Goal: Task Accomplishment & Management: Use online tool/utility

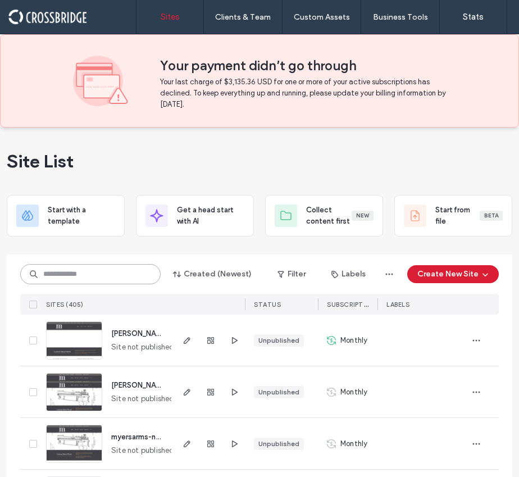
click at [53, 282] on input at bounding box center [90, 274] width 140 height 20
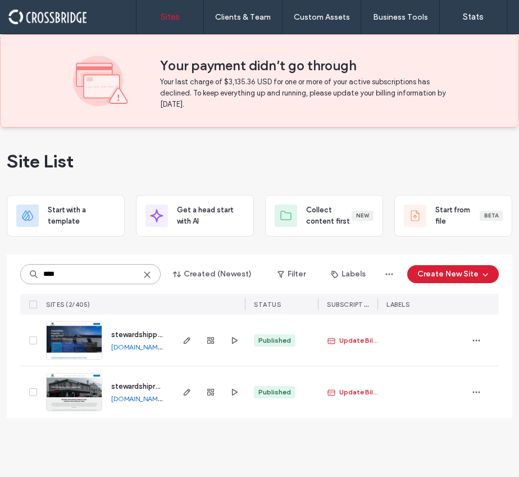
type input "****"
click at [135, 338] on span "stewardshippropertymanagementfirstdraft" at bounding box center [183, 334] width 145 height 8
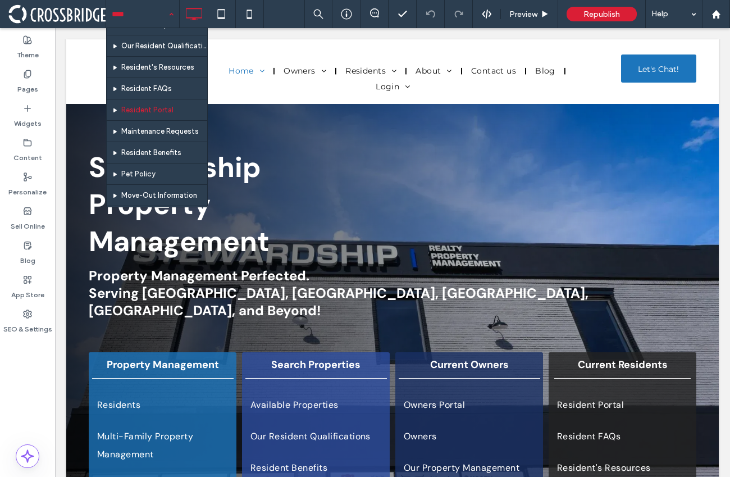
scroll to position [214, 0]
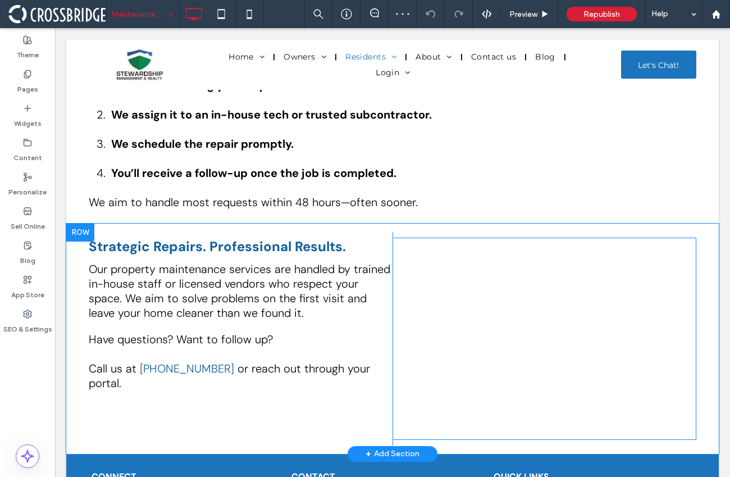
scroll to position [1028, 0]
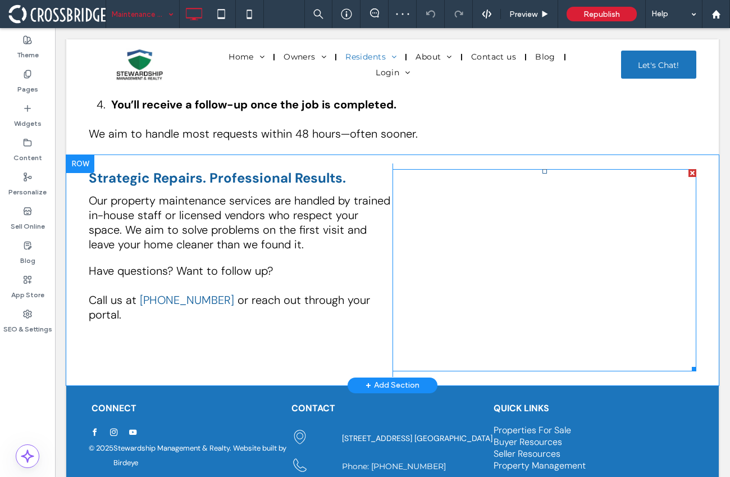
click at [525, 250] on span at bounding box center [544, 270] width 304 height 202
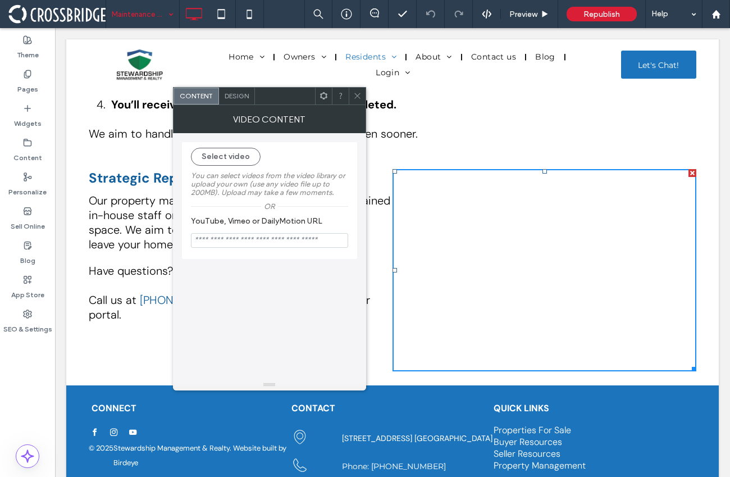
click at [329, 244] on input "YouTube, Vimeo or DailyMotion URL" at bounding box center [269, 240] width 157 height 15
paste input "**********"
type input "**********"
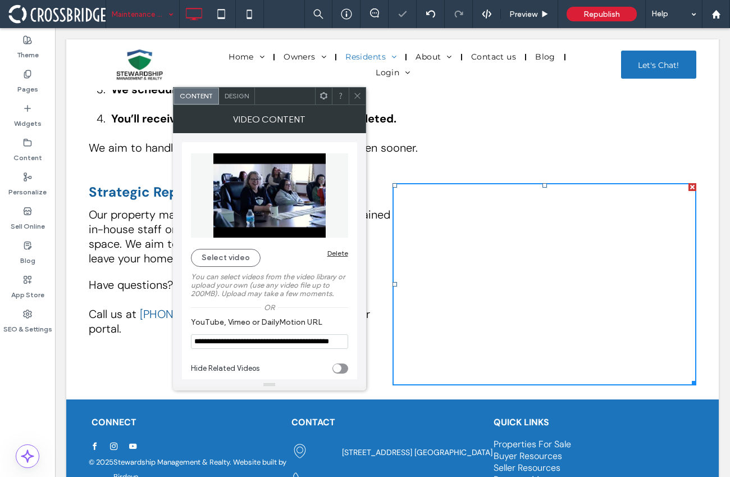
scroll to position [1042, 0]
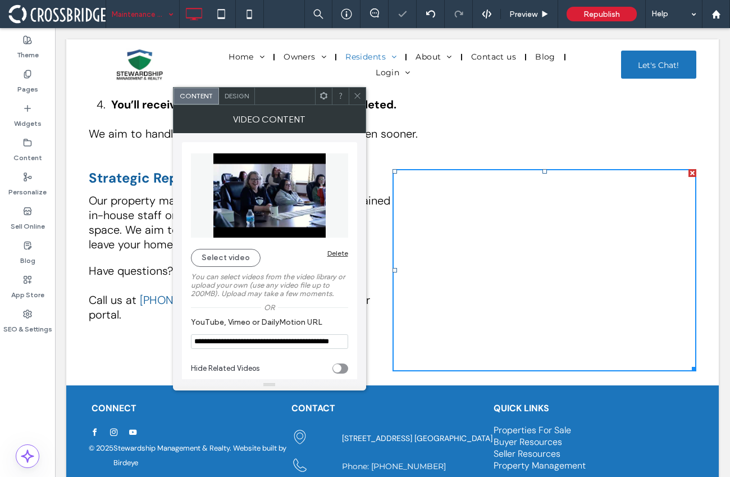
click at [349, 198] on div "**********" at bounding box center [269, 265] width 175 height 246
click at [355, 95] on icon at bounding box center [357, 96] width 8 height 8
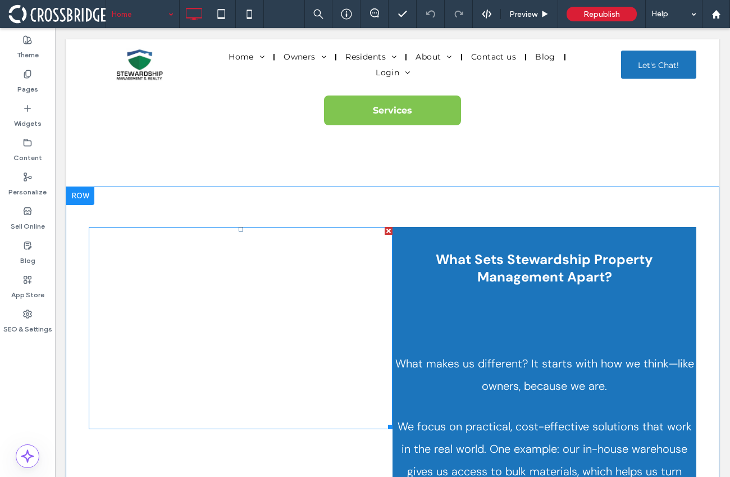
scroll to position [807, 0]
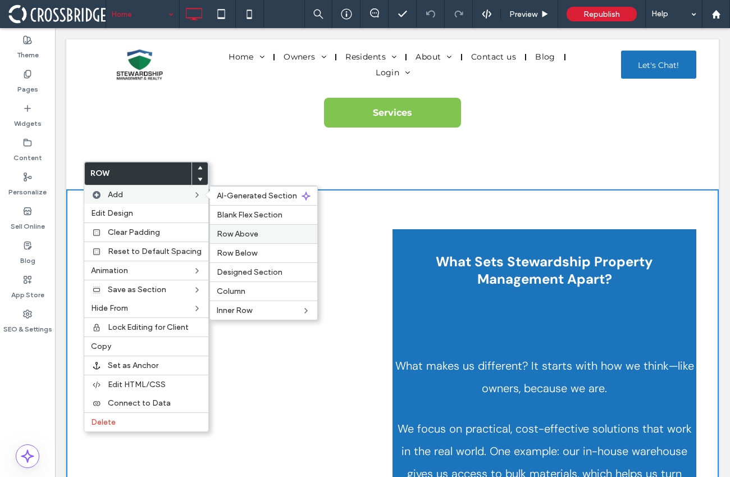
click at [252, 230] on span "Row Above" at bounding box center [238, 234] width 42 height 10
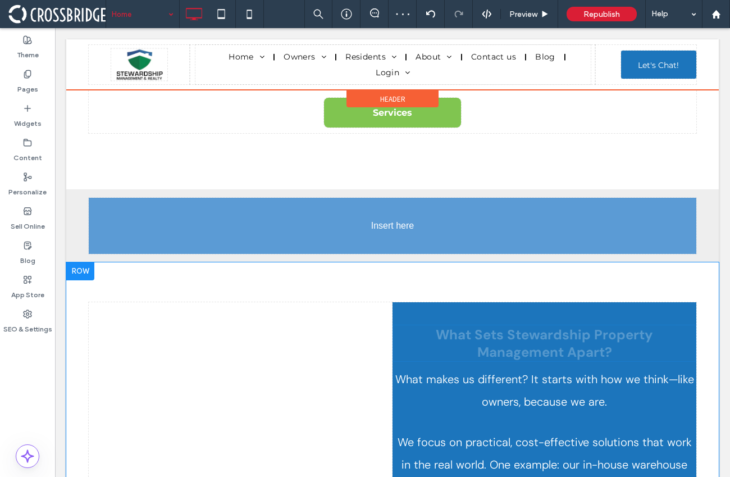
drag, startPoint x: 520, startPoint y: 305, endPoint x: 374, endPoint y: 186, distance: 188.8
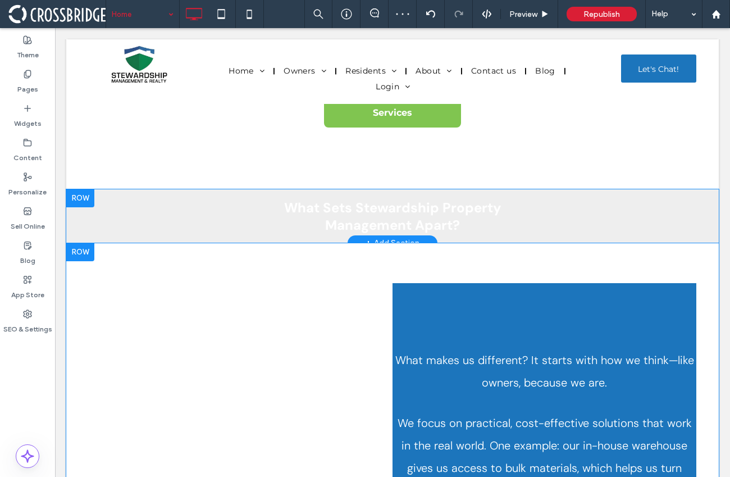
click at [90, 189] on div at bounding box center [80, 198] width 28 height 18
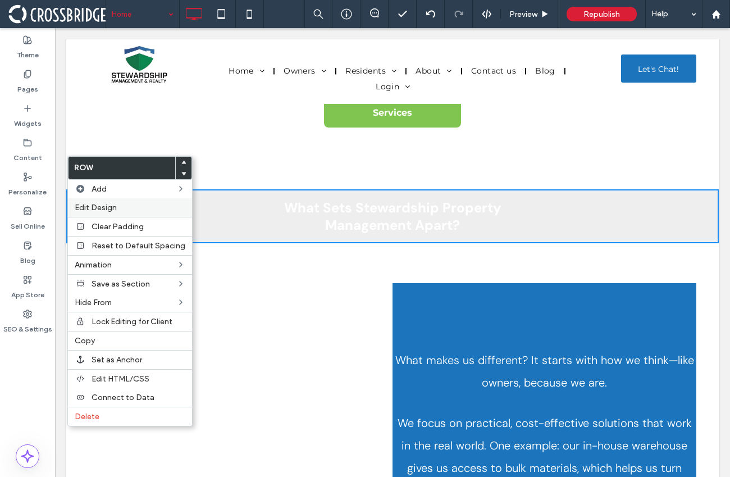
click at [129, 204] on label "Edit Design" at bounding box center [130, 208] width 111 height 10
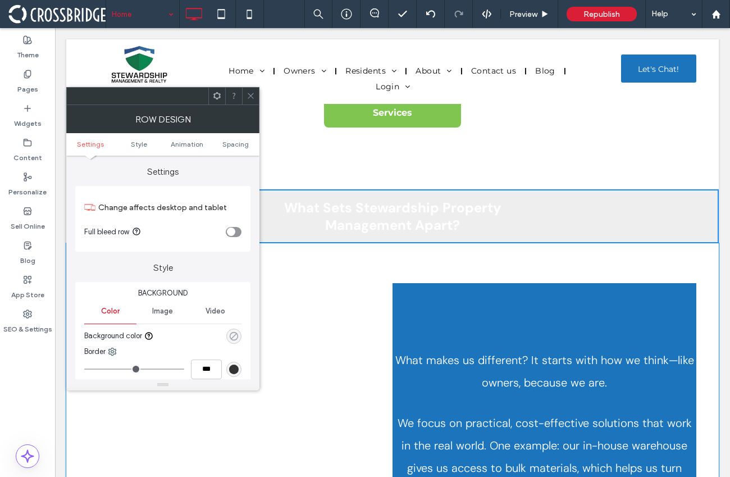
click at [231, 337] on icon "rgba(0, 0, 0, 0)" at bounding box center [234, 336] width 10 height 10
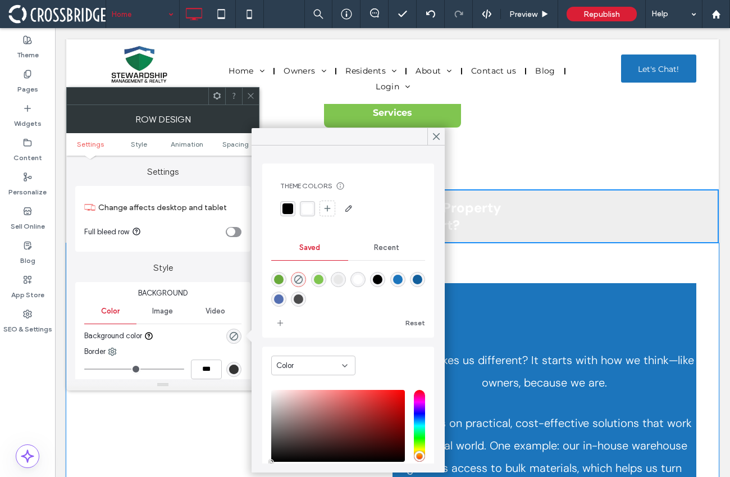
click at [305, 212] on div "rgba(255,255,255,1)" at bounding box center [307, 208] width 11 height 11
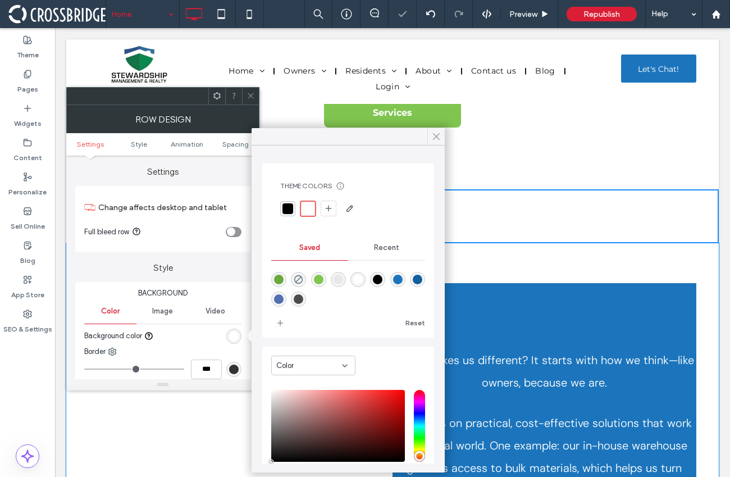
click at [440, 136] on icon at bounding box center [436, 136] width 10 height 10
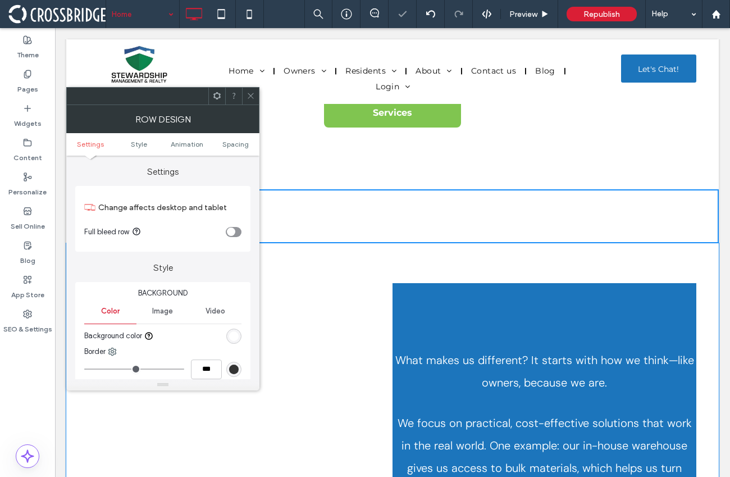
click at [251, 94] on icon at bounding box center [250, 96] width 8 height 8
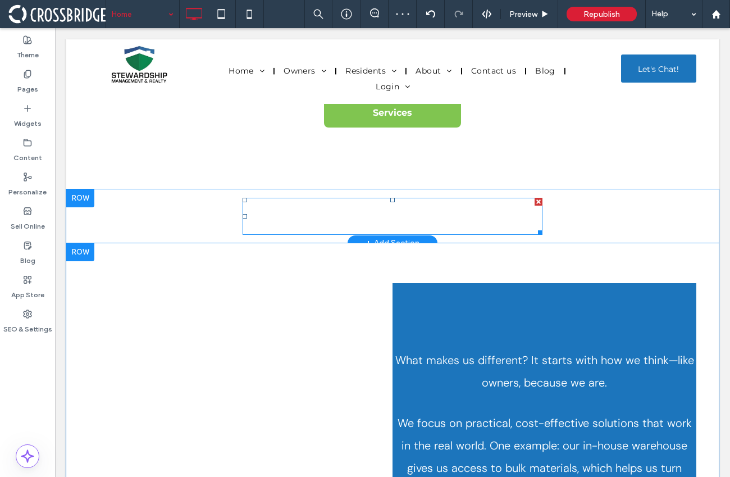
click at [361, 199] on strong "What Sets Stewardship Property Management Apart?" at bounding box center [392, 216] width 217 height 35
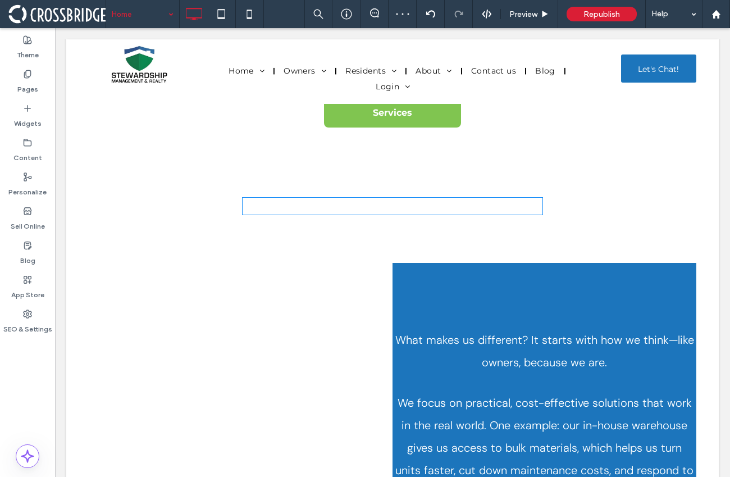
type input "*******"
type input "**"
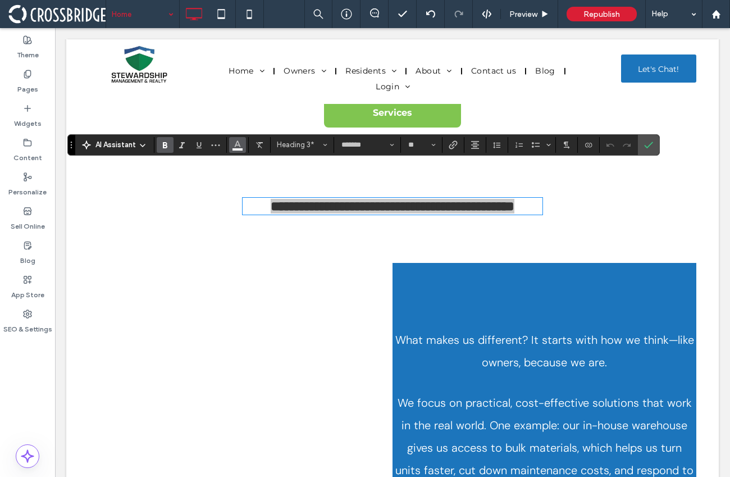
click at [241, 147] on icon "Color" at bounding box center [237, 143] width 9 height 9
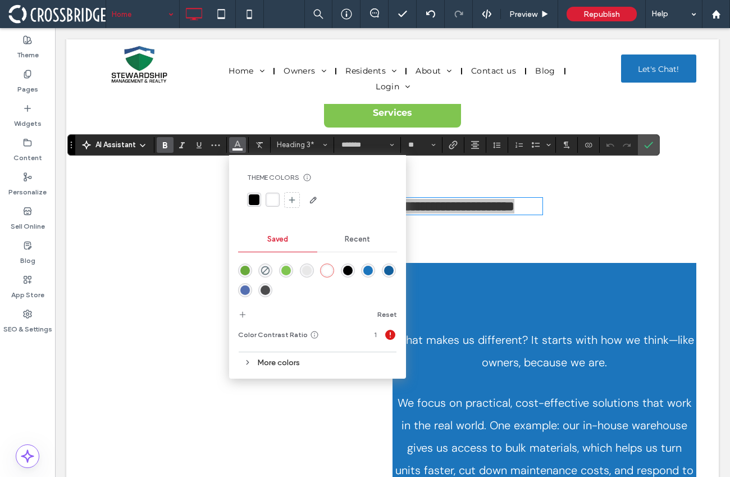
click at [252, 199] on div "rgba(0, 0, 0, 1)" at bounding box center [254, 199] width 11 height 11
click at [646, 144] on icon "Confirm" at bounding box center [648, 144] width 9 height 9
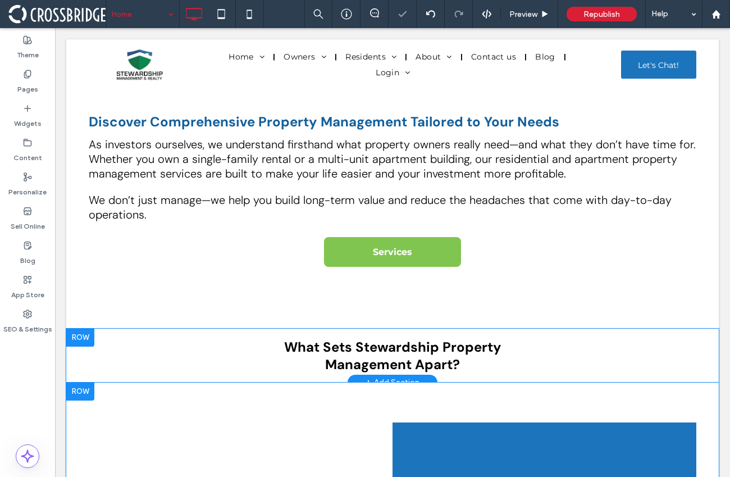
scroll to position [661, 0]
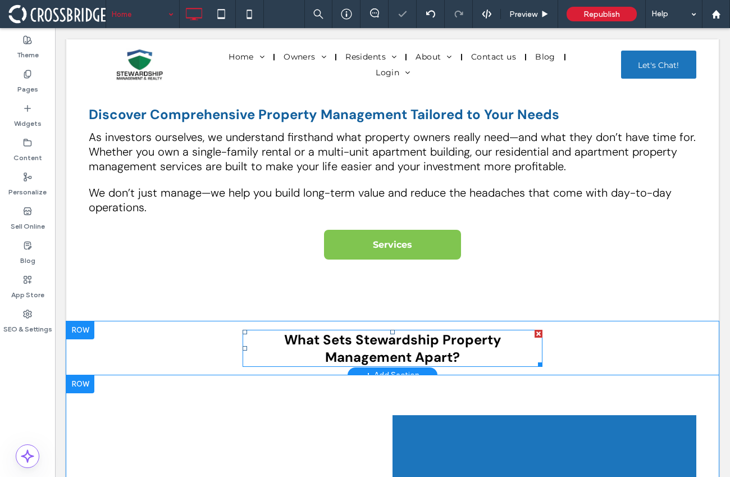
click at [372, 331] on strong "What Sets Stewardship Property Management Apart?" at bounding box center [392, 348] width 217 height 35
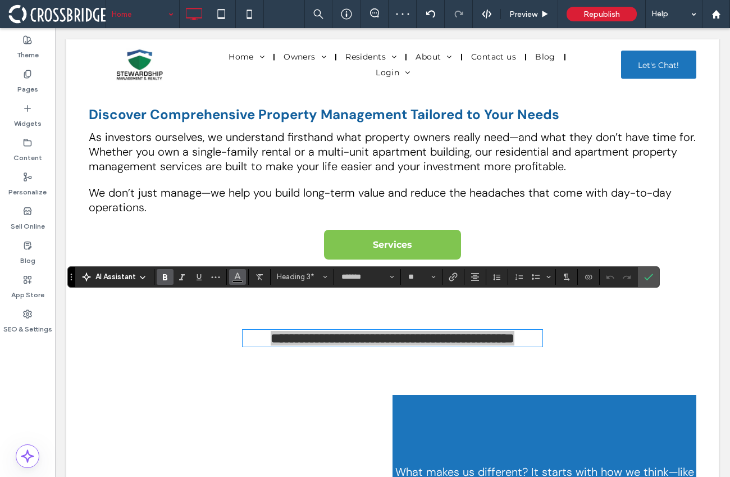
click at [238, 277] on use "Color" at bounding box center [237, 275] width 6 height 6
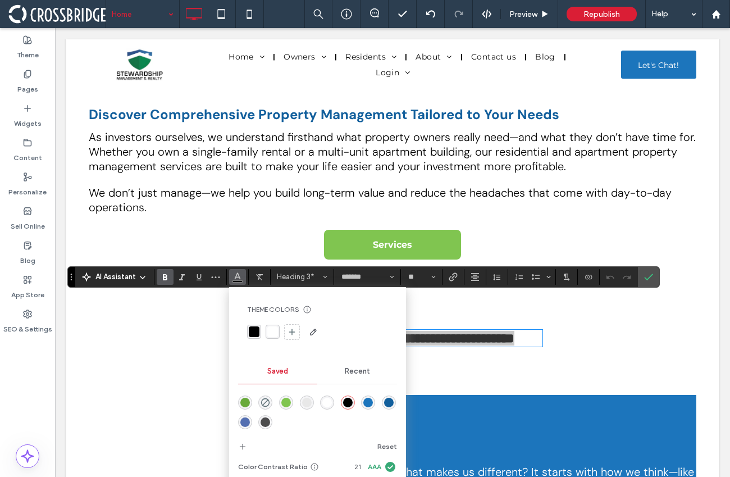
click at [365, 399] on div "rgba(28,117,188,1)" at bounding box center [368, 402] width 10 height 10
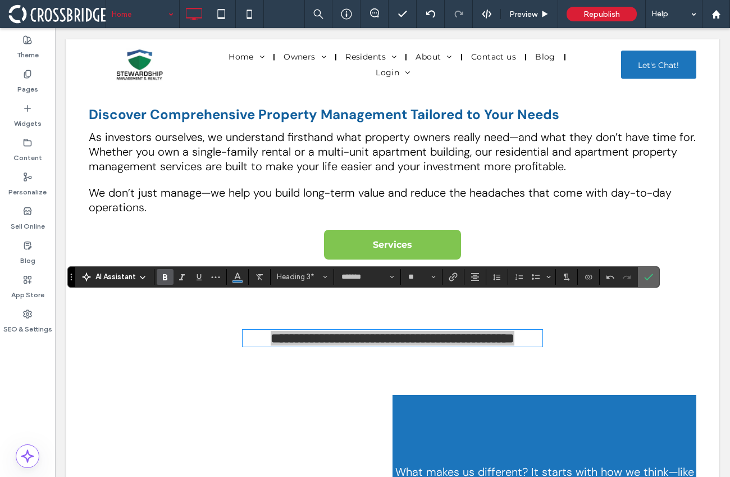
click at [646, 278] on use "Confirm" at bounding box center [648, 276] width 9 height 7
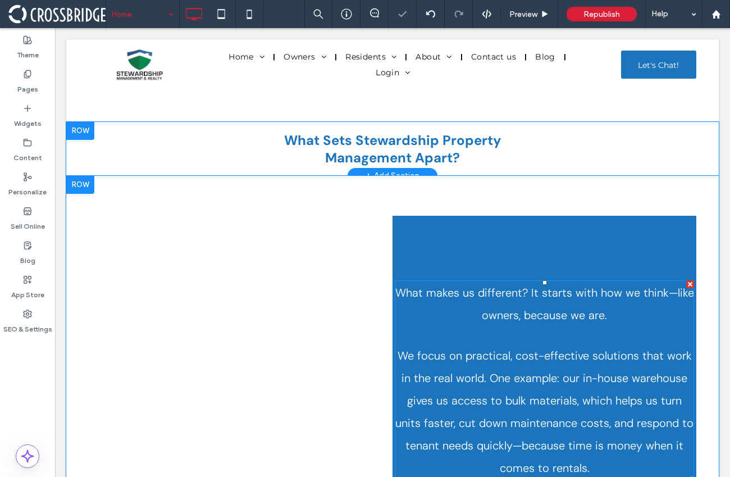
scroll to position [853, 0]
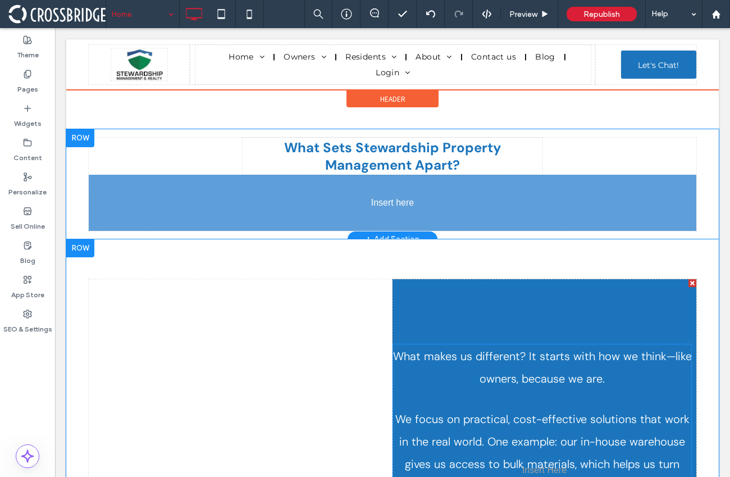
drag, startPoint x: 519, startPoint y: 340, endPoint x: 369, endPoint y: 192, distance: 210.0
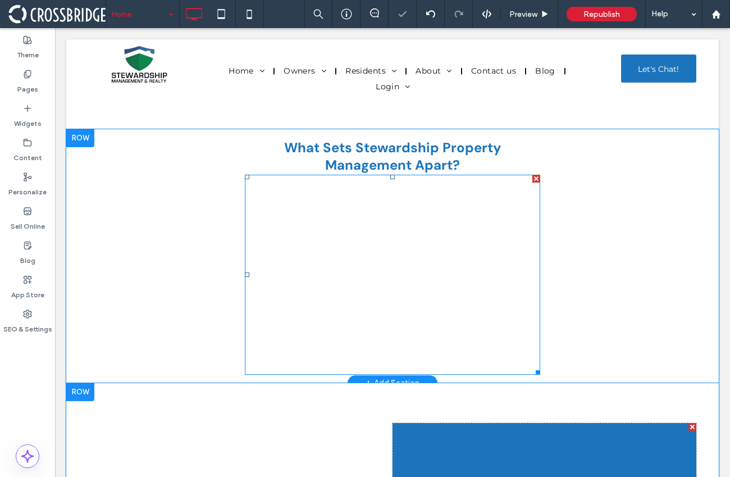
scroll to position [867, 0]
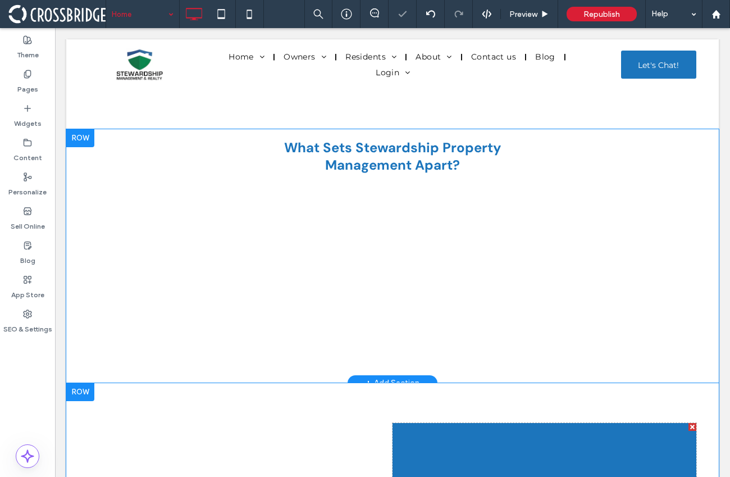
click at [88, 129] on div at bounding box center [80, 138] width 28 height 18
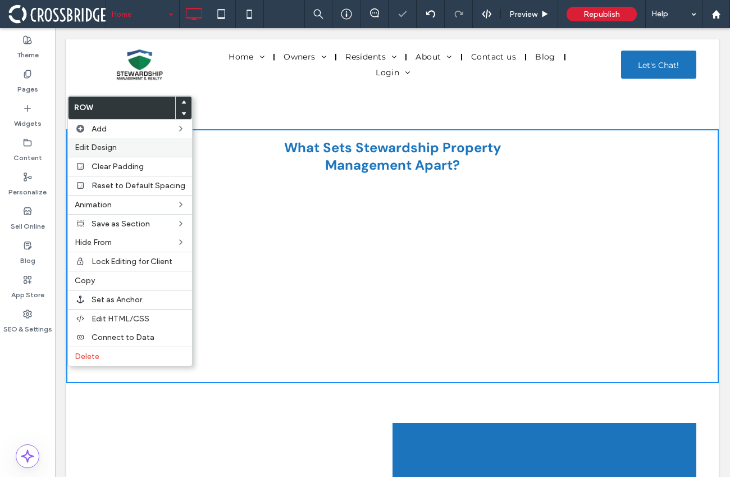
click at [111, 145] on span "Edit Design" at bounding box center [96, 148] width 42 height 10
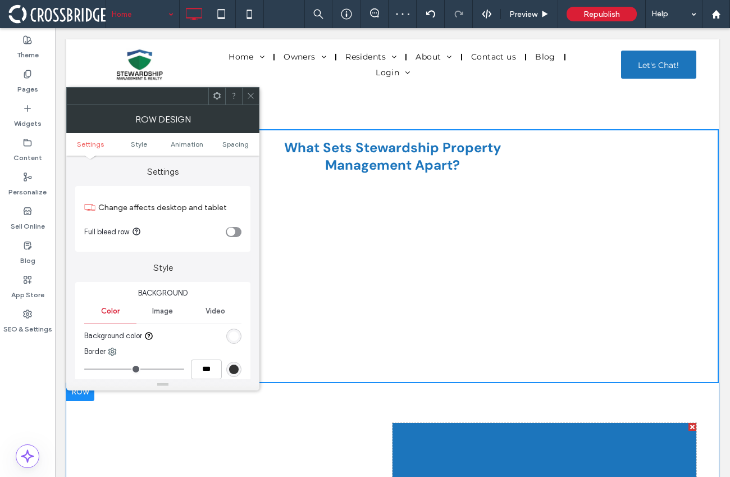
click at [229, 332] on div "rgb(255, 255, 255)" at bounding box center [234, 336] width 10 height 10
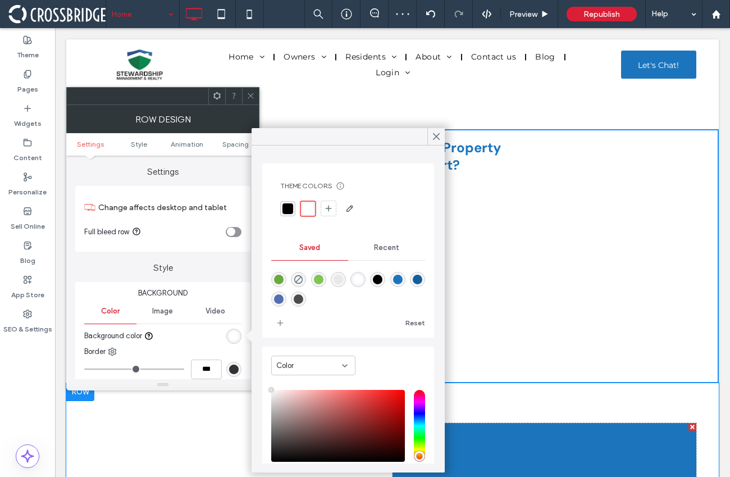
click at [405, 281] on div "rgba(28,117,188,1)" at bounding box center [397, 279] width 15 height 15
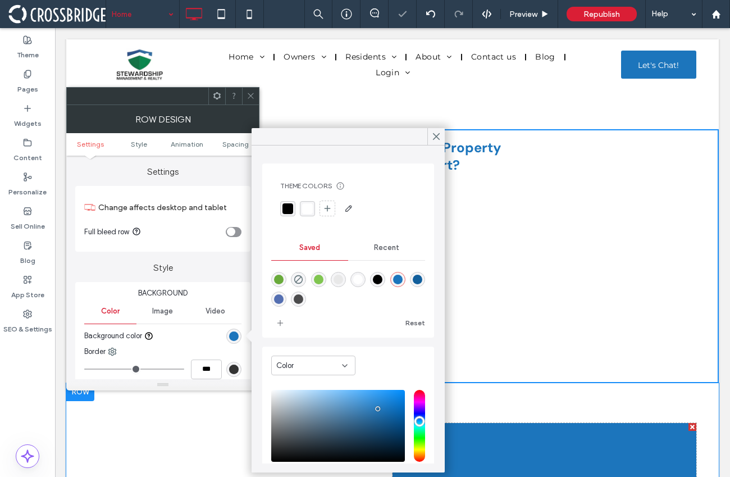
type input "*******"
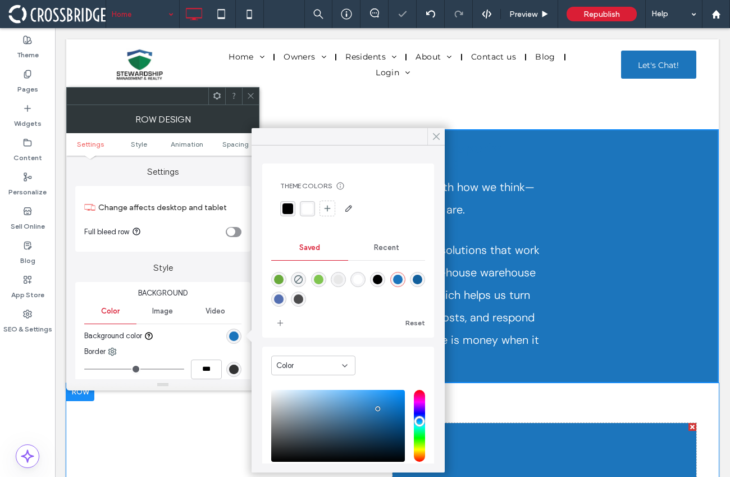
click at [435, 138] on use at bounding box center [436, 137] width 6 height 6
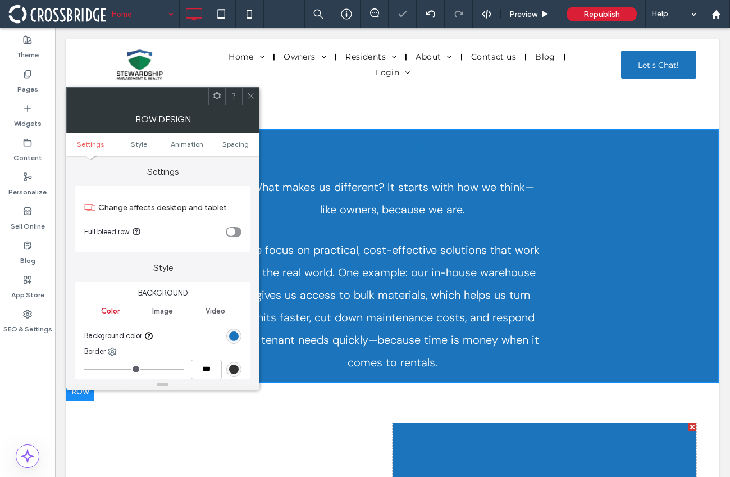
click at [254, 95] on icon at bounding box center [250, 96] width 8 height 8
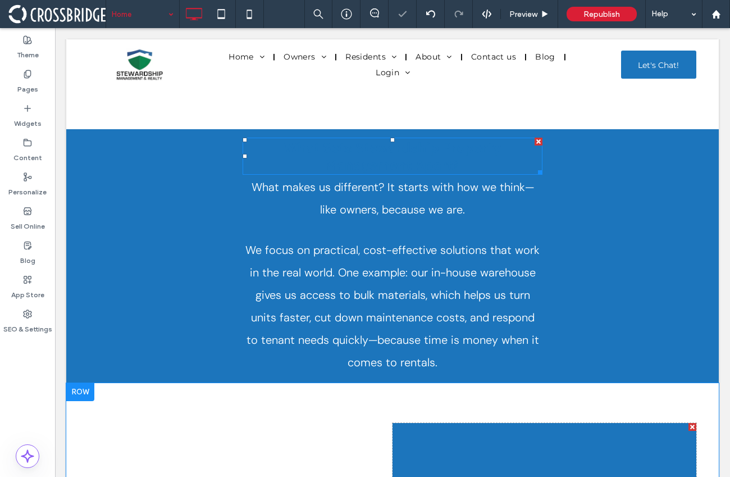
click at [349, 139] on strong "What Sets Stewardship Property Management Apart?" at bounding box center [392, 156] width 217 height 35
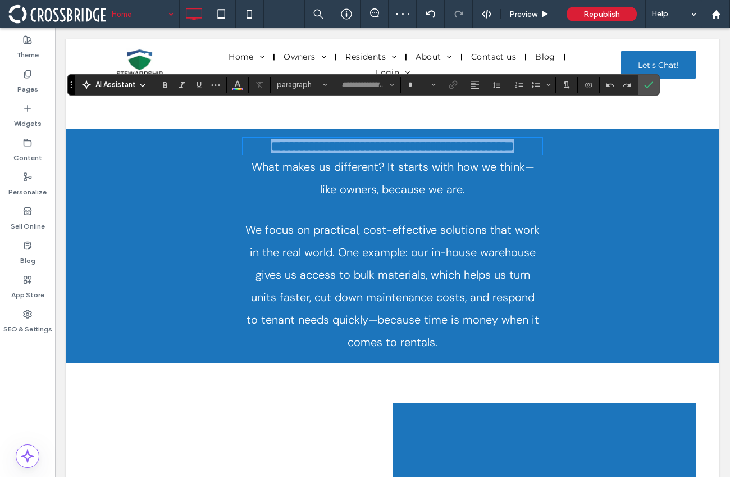
type input "*******"
type input "**"
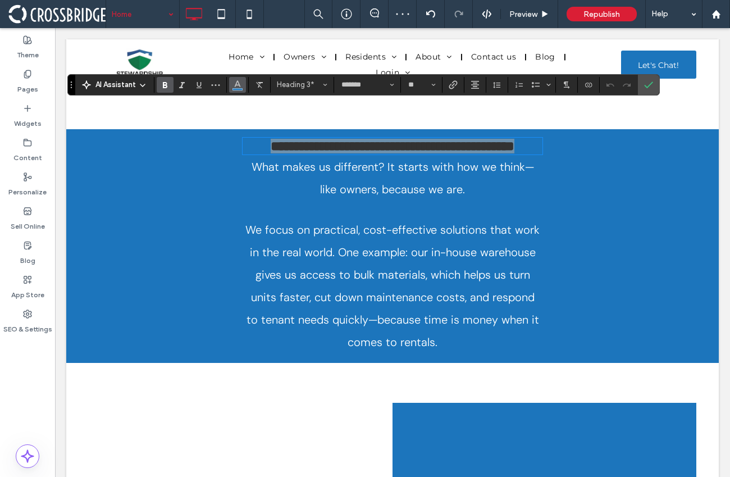
click at [237, 88] on span "Color" at bounding box center [237, 83] width 9 height 15
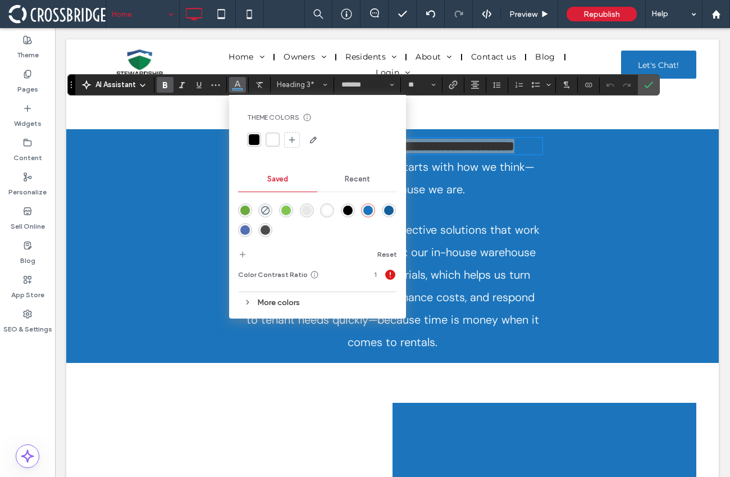
click at [279, 145] on div "rgba(255,255,255,1)" at bounding box center [273, 139] width 14 height 14
click at [647, 90] on span "Confirm" at bounding box center [646, 85] width 5 height 20
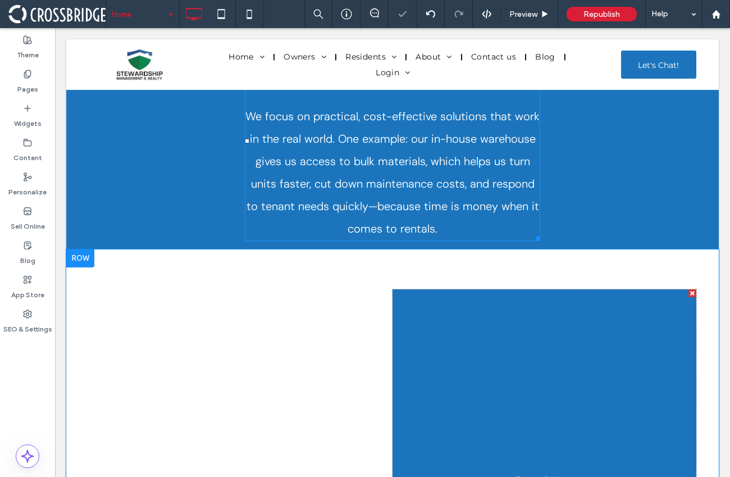
scroll to position [1086, 0]
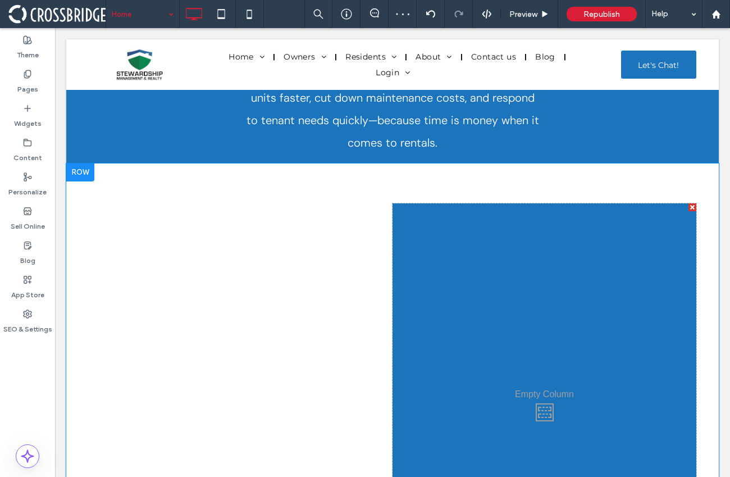
click at [688, 203] on div at bounding box center [692, 207] width 8 height 8
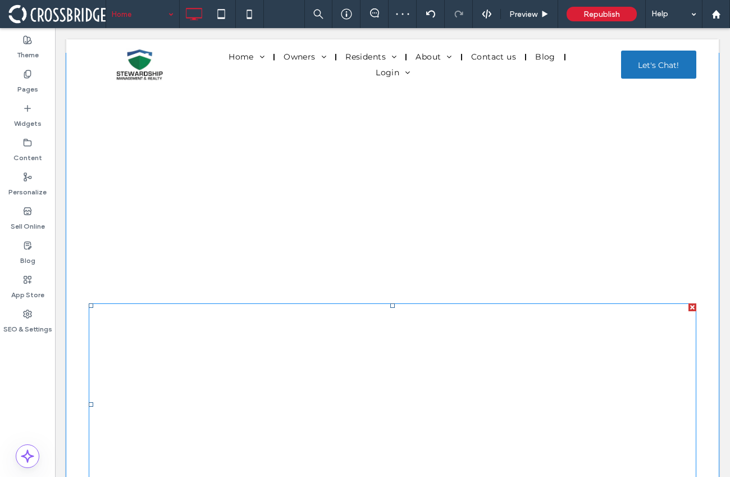
scroll to position [1133, 0]
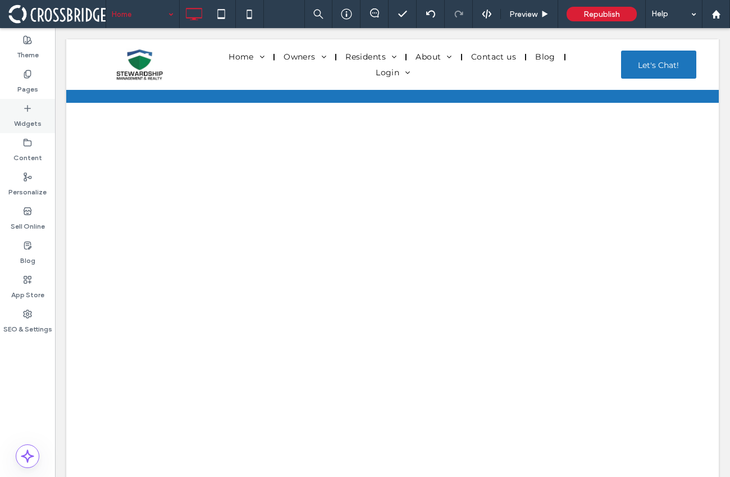
click at [41, 120] on div "Widgets" at bounding box center [27, 116] width 55 height 34
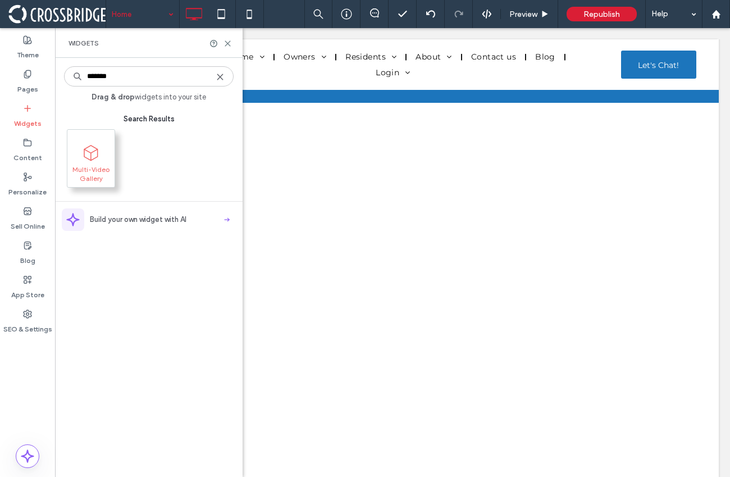
type input "*******"
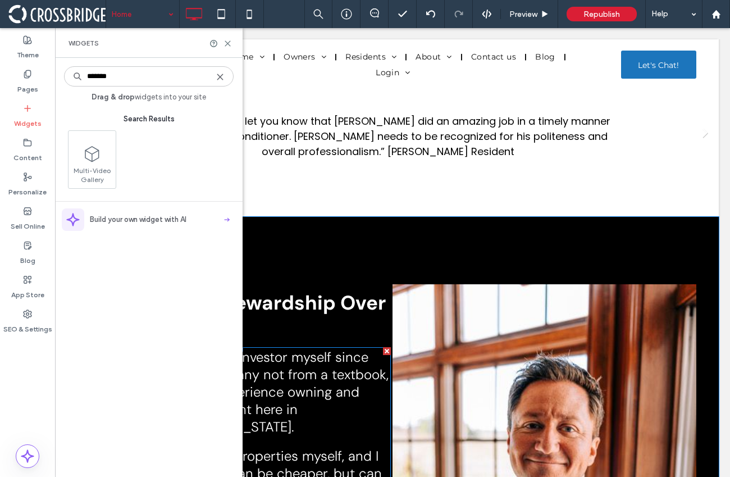
scroll to position [2258, 0]
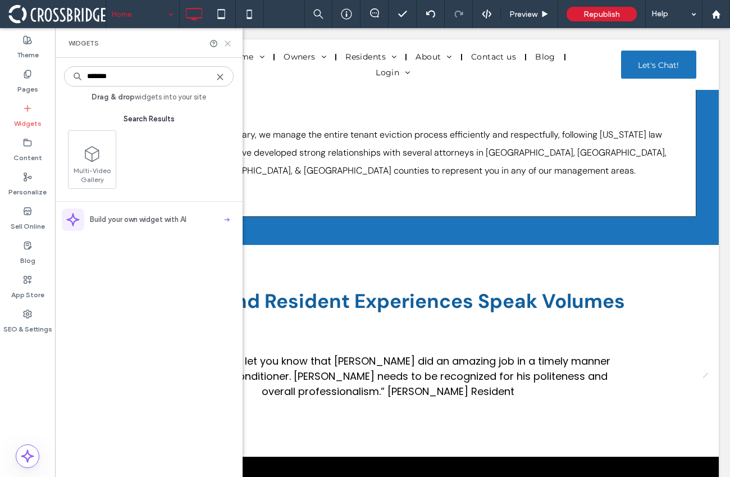
click at [226, 43] on icon at bounding box center [227, 43] width 8 height 8
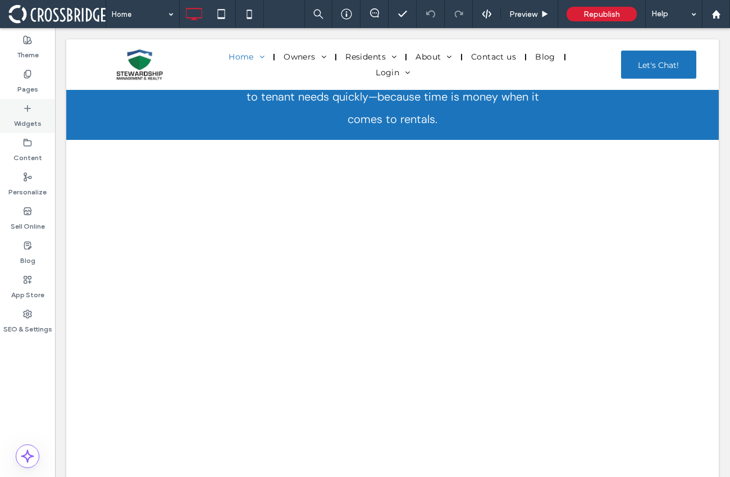
click at [34, 114] on label "Widgets" at bounding box center [28, 121] width 28 height 16
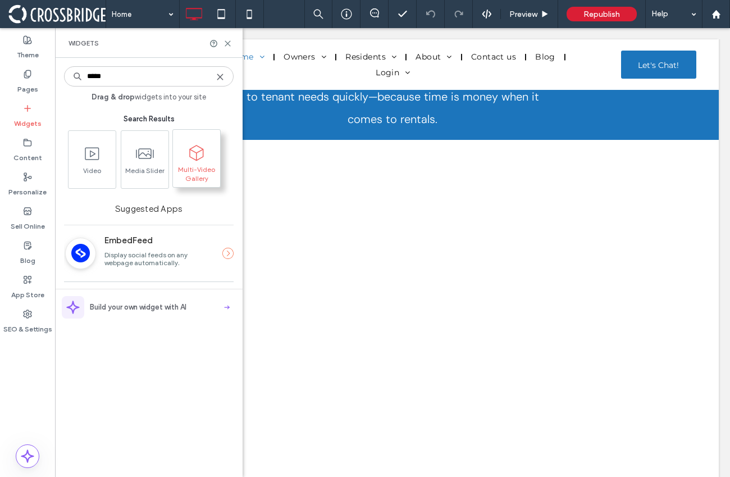
type input "*****"
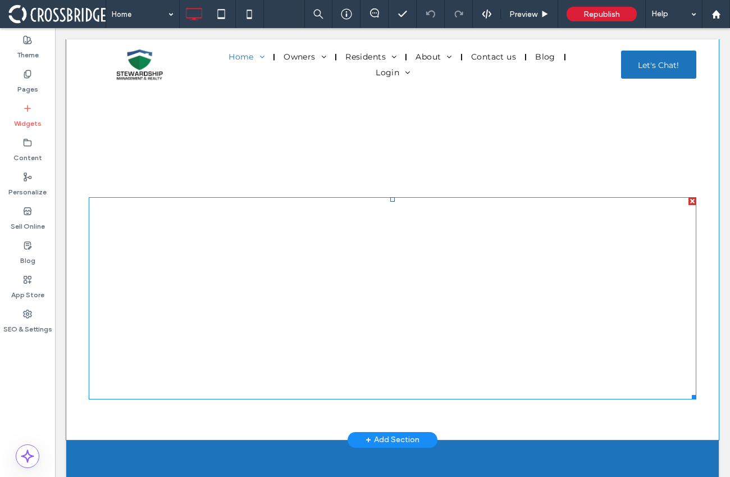
scroll to position [1302, 0]
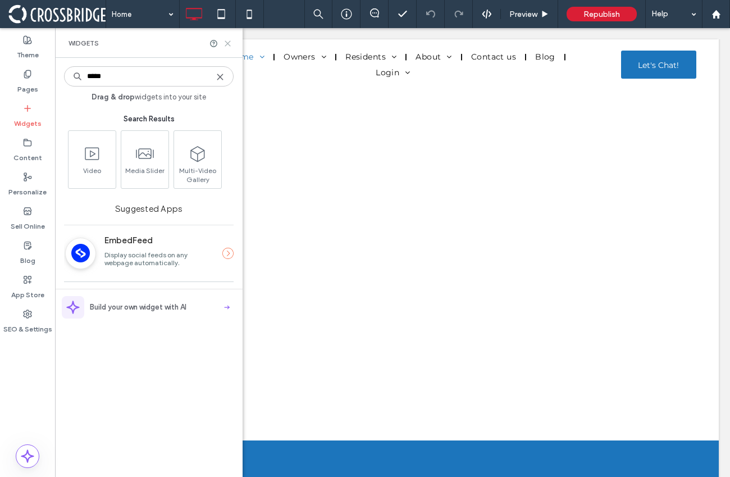
click at [230, 42] on icon at bounding box center [227, 43] width 8 height 8
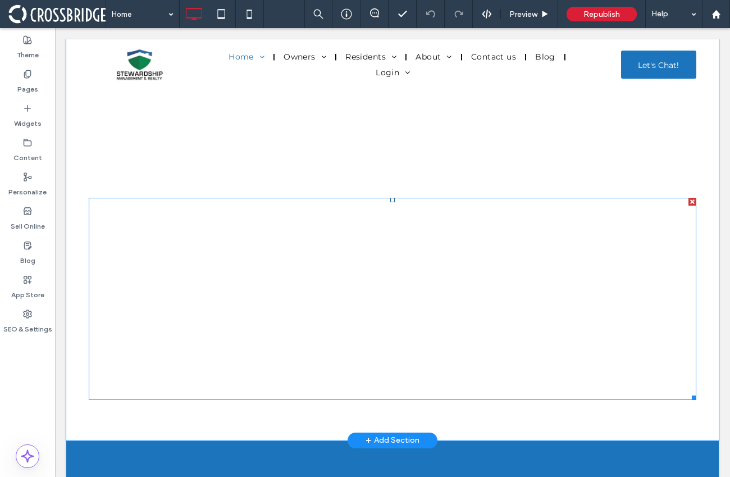
click at [688, 198] on div at bounding box center [692, 202] width 8 height 8
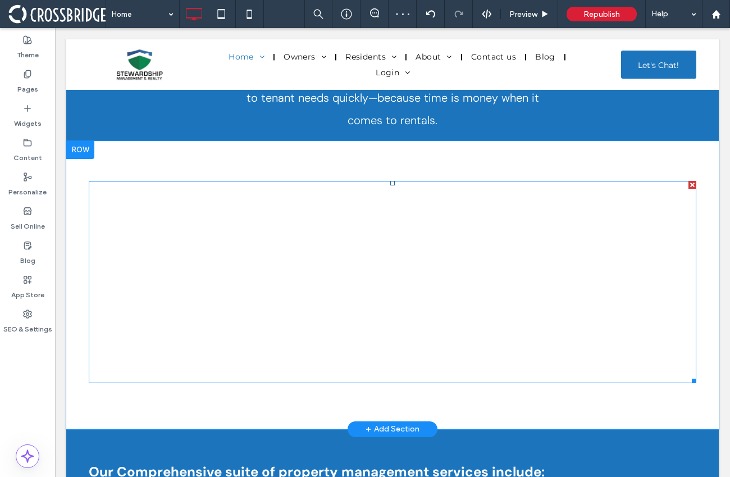
scroll to position [1081, 0]
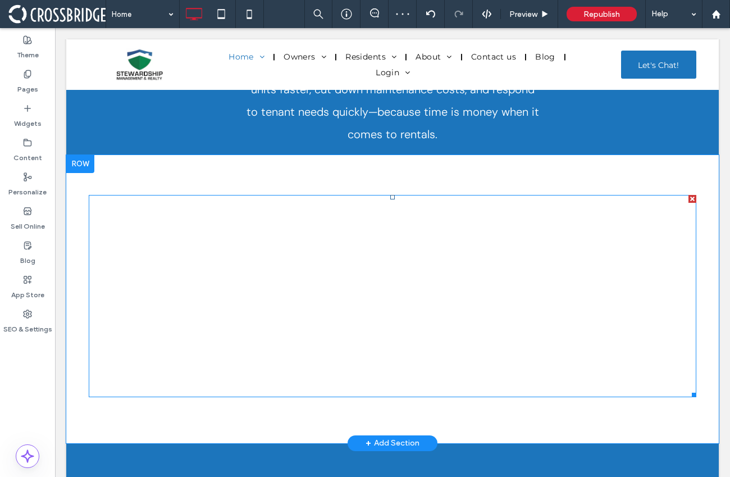
click at [688, 195] on div at bounding box center [692, 199] width 8 height 8
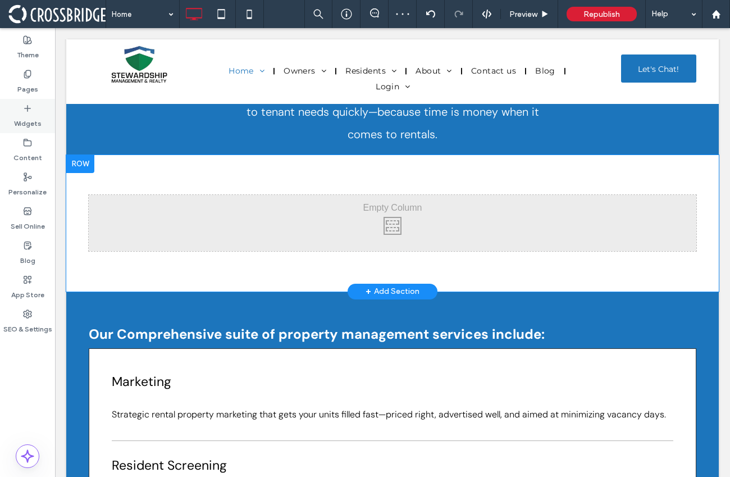
click at [28, 119] on label "Widgets" at bounding box center [28, 121] width 28 height 16
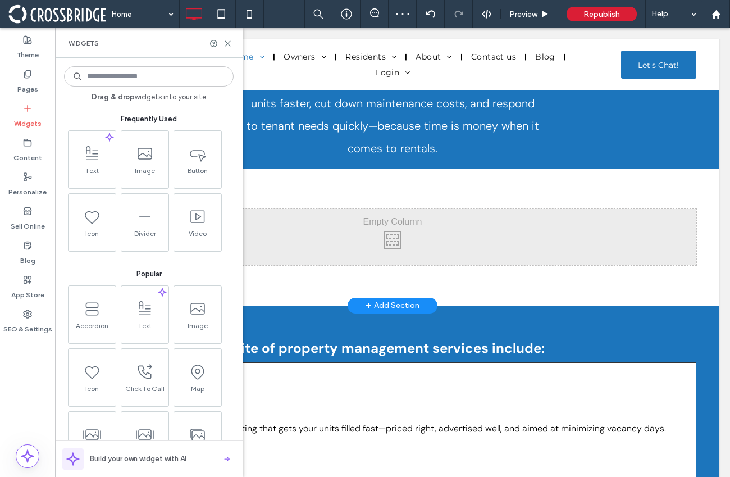
scroll to position [1095, 0]
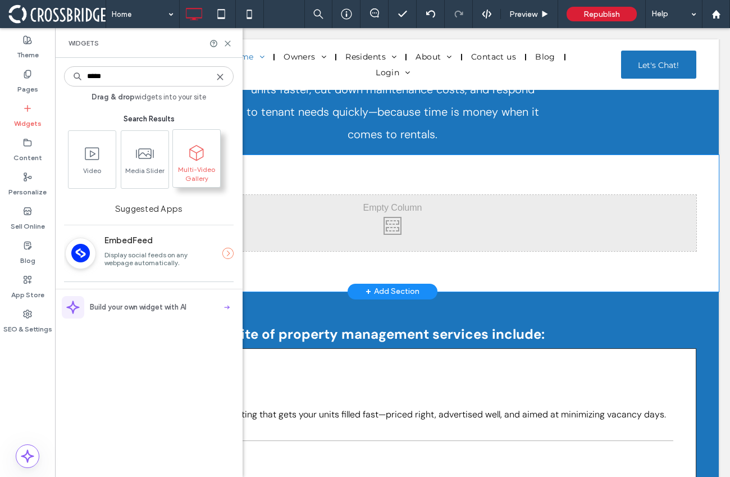
type input "*****"
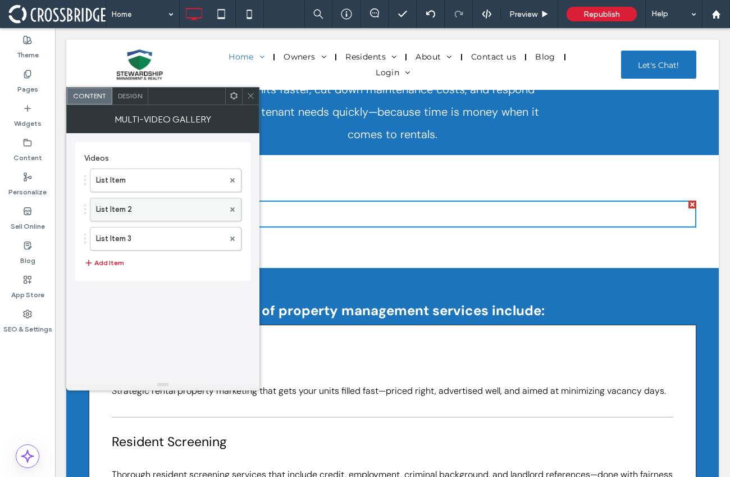
click at [157, 204] on label "List Item 2" at bounding box center [160, 209] width 128 height 22
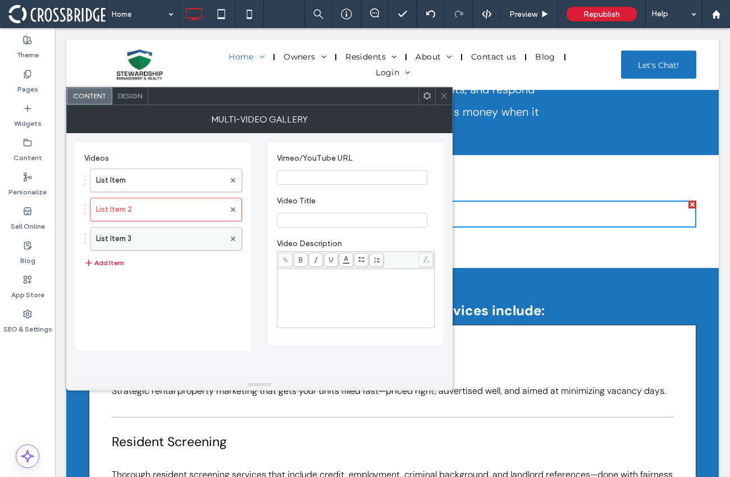
click at [156, 244] on label "List Item 3" at bounding box center [160, 238] width 129 height 22
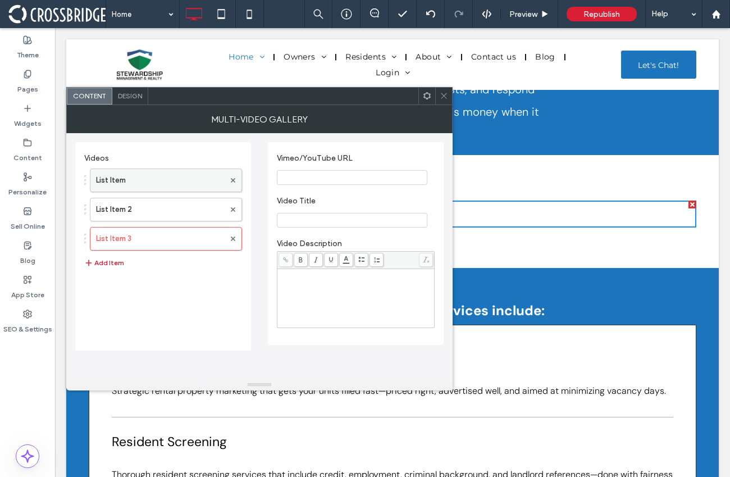
click at [150, 179] on label "List Item" at bounding box center [160, 180] width 129 height 22
